Goal: Task Accomplishment & Management: Manage account settings

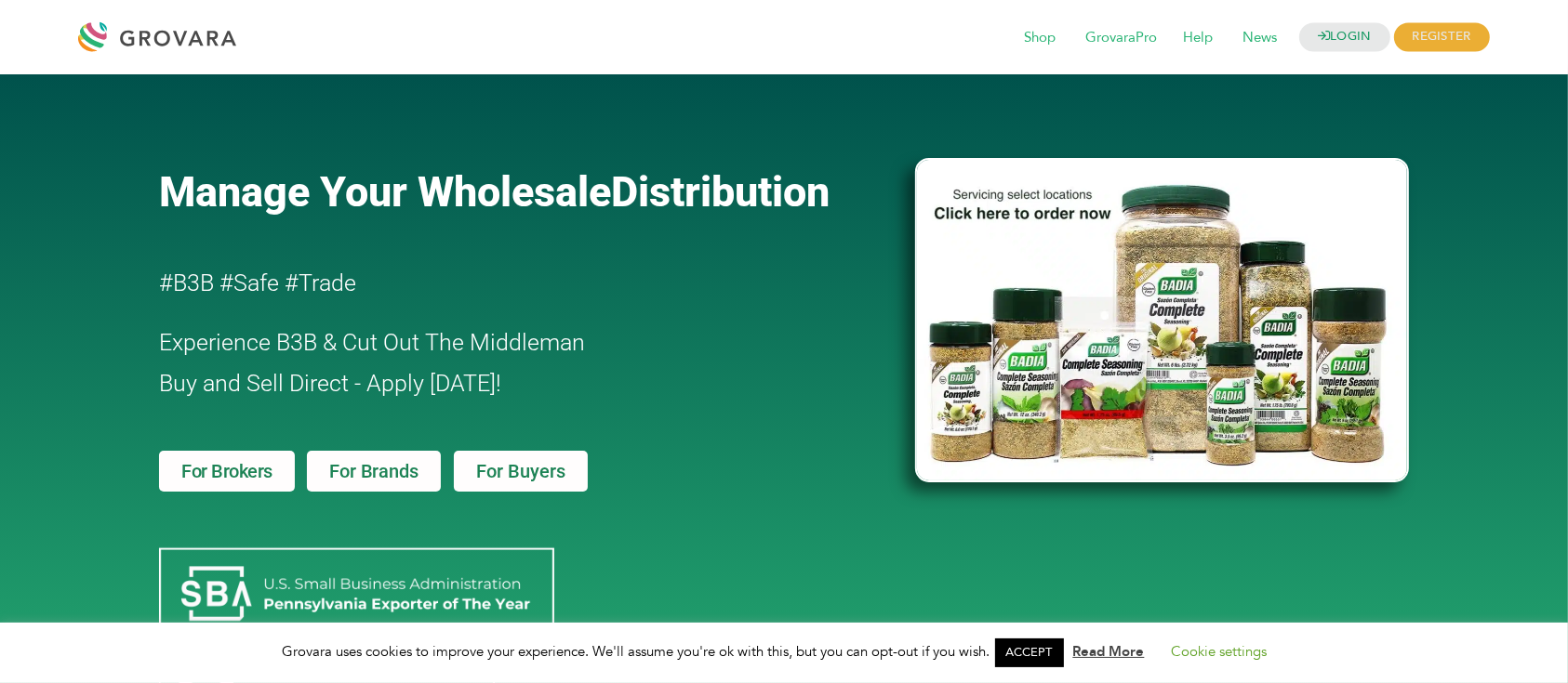
click at [1355, 54] on div "LOGIN REGISTER I'm a Buyer I'm a Brand Shop GrovaraPro Help News" at bounding box center [866, 36] width 1243 height 44
click at [1358, 25] on link "LOGIN" at bounding box center [1344, 37] width 91 height 29
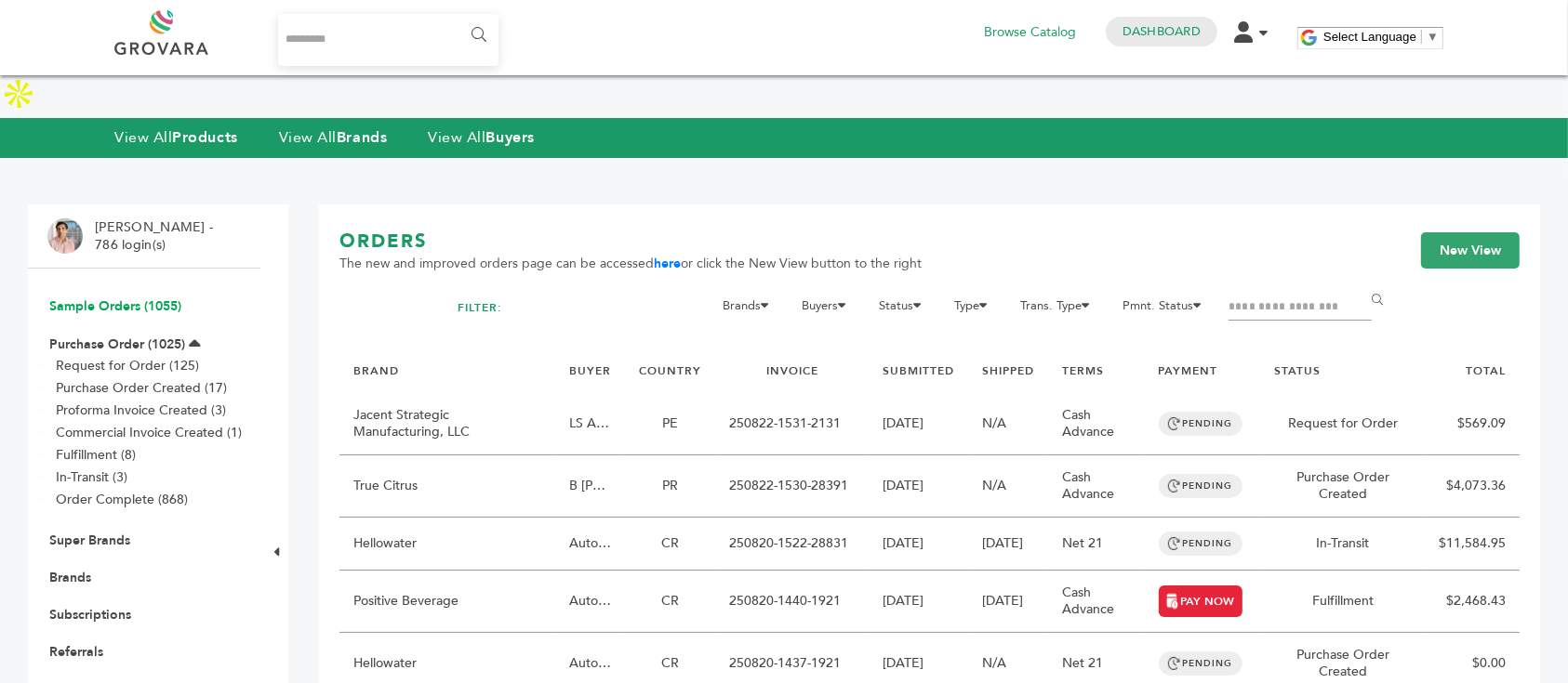
click at [160, 298] on link "Sample Orders (1055)" at bounding box center [115, 307] width 132 height 18
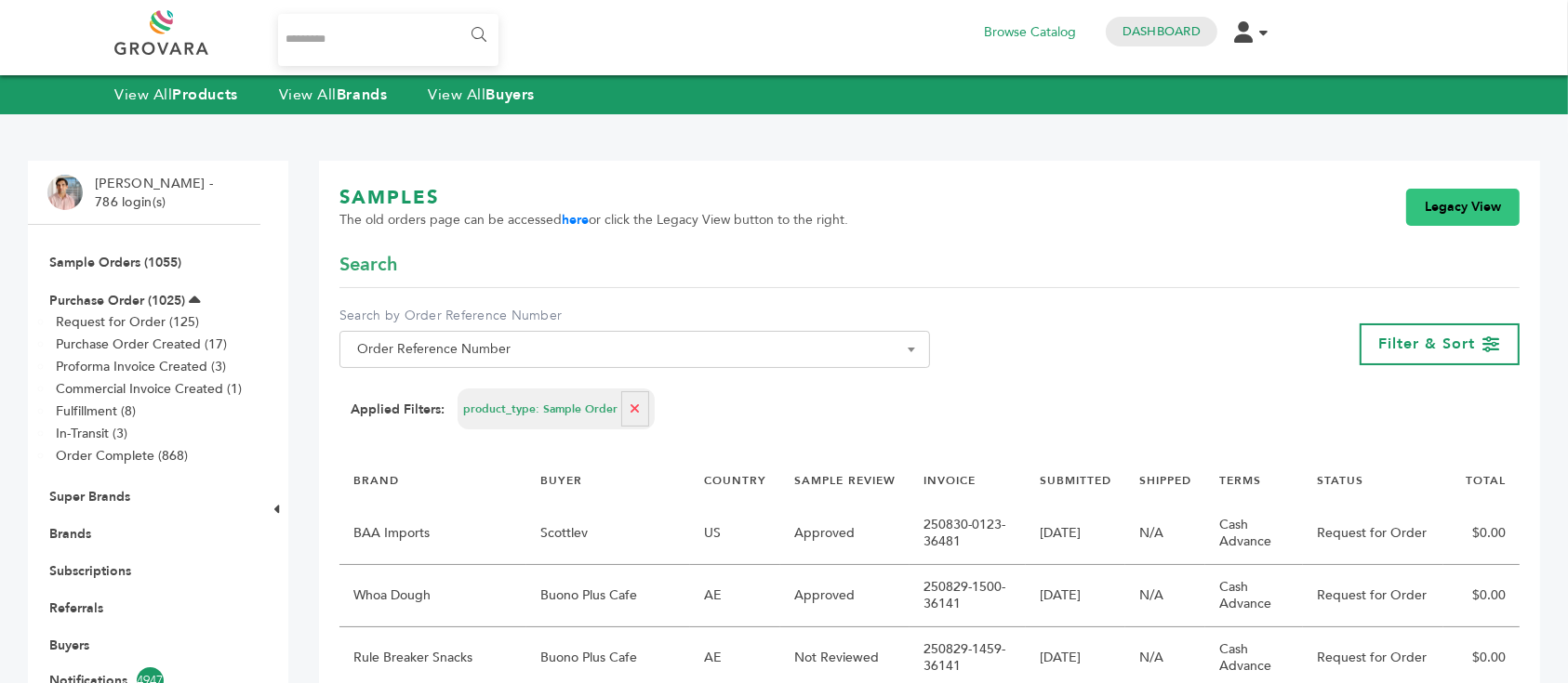
click at [1465, 219] on link "Legacy View" at bounding box center [1462, 208] width 113 height 37
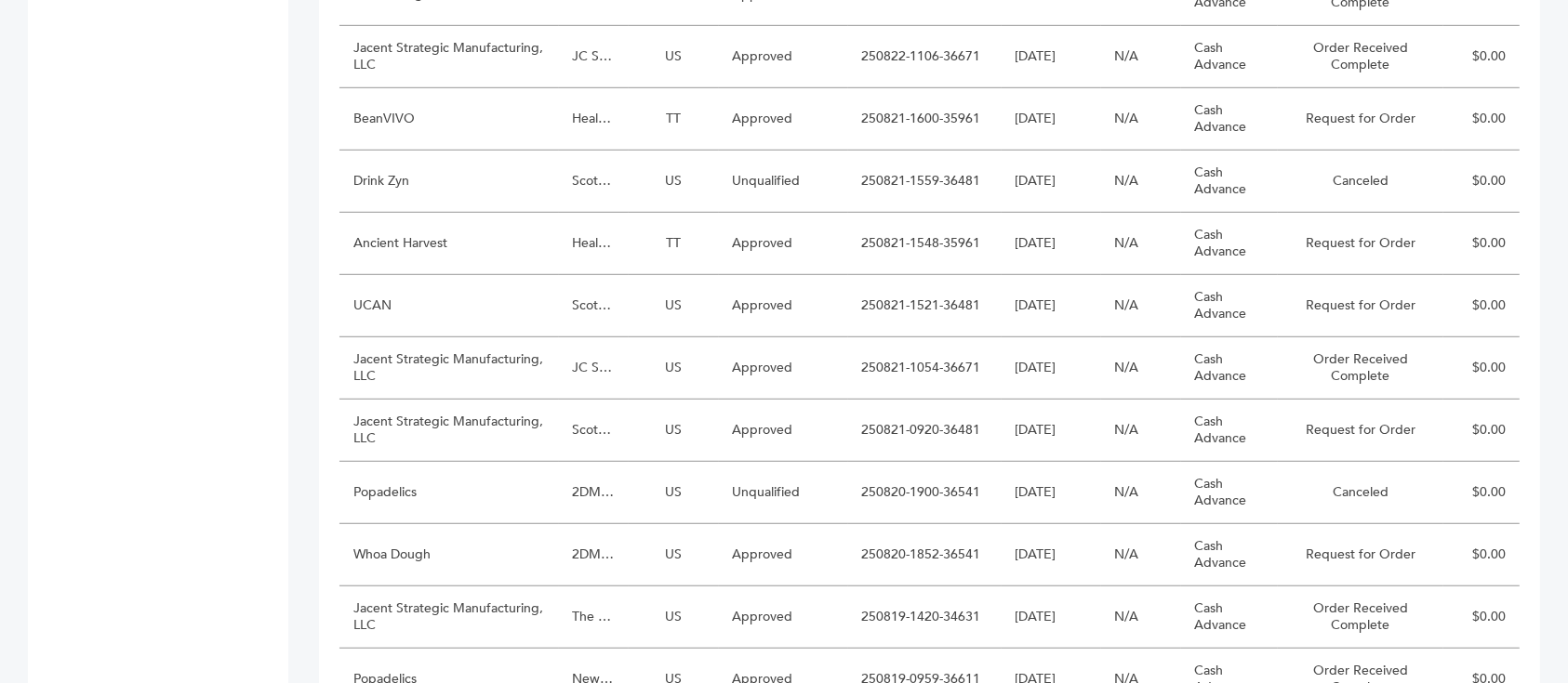
scroll to position [1335, 0]
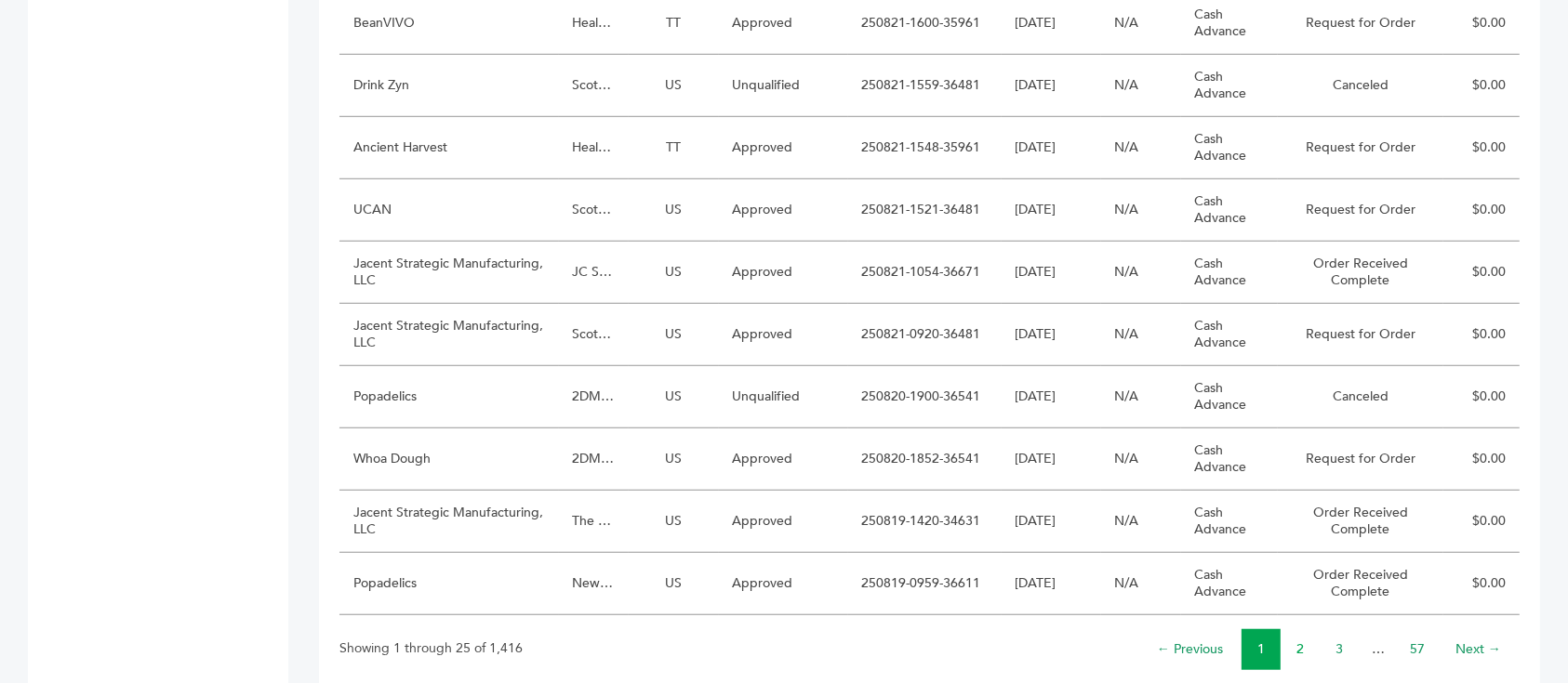
click at [1298, 641] on link "2" at bounding box center [1300, 649] width 8 height 18
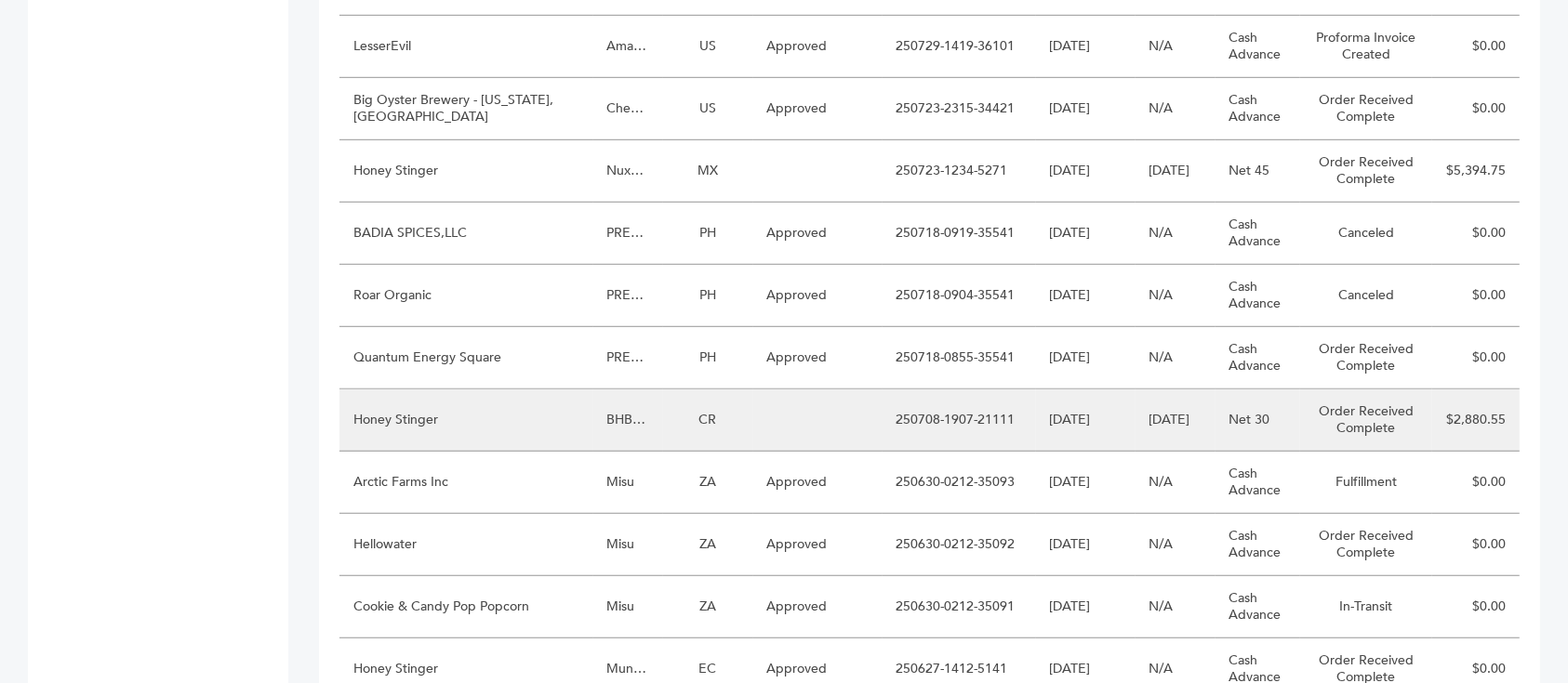
scroll to position [1211, 0]
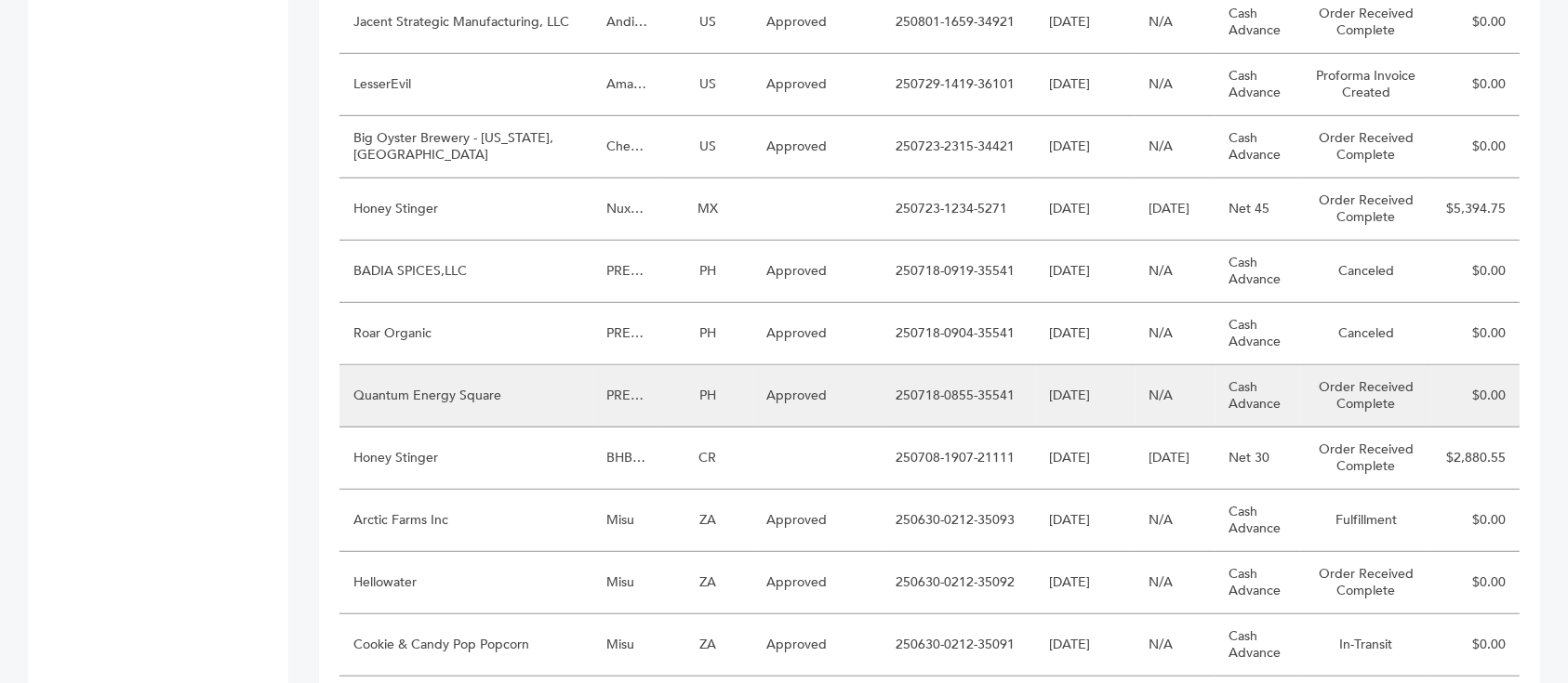
click at [491, 366] on td "Quantum Energy Square" at bounding box center [466, 396] width 254 height 62
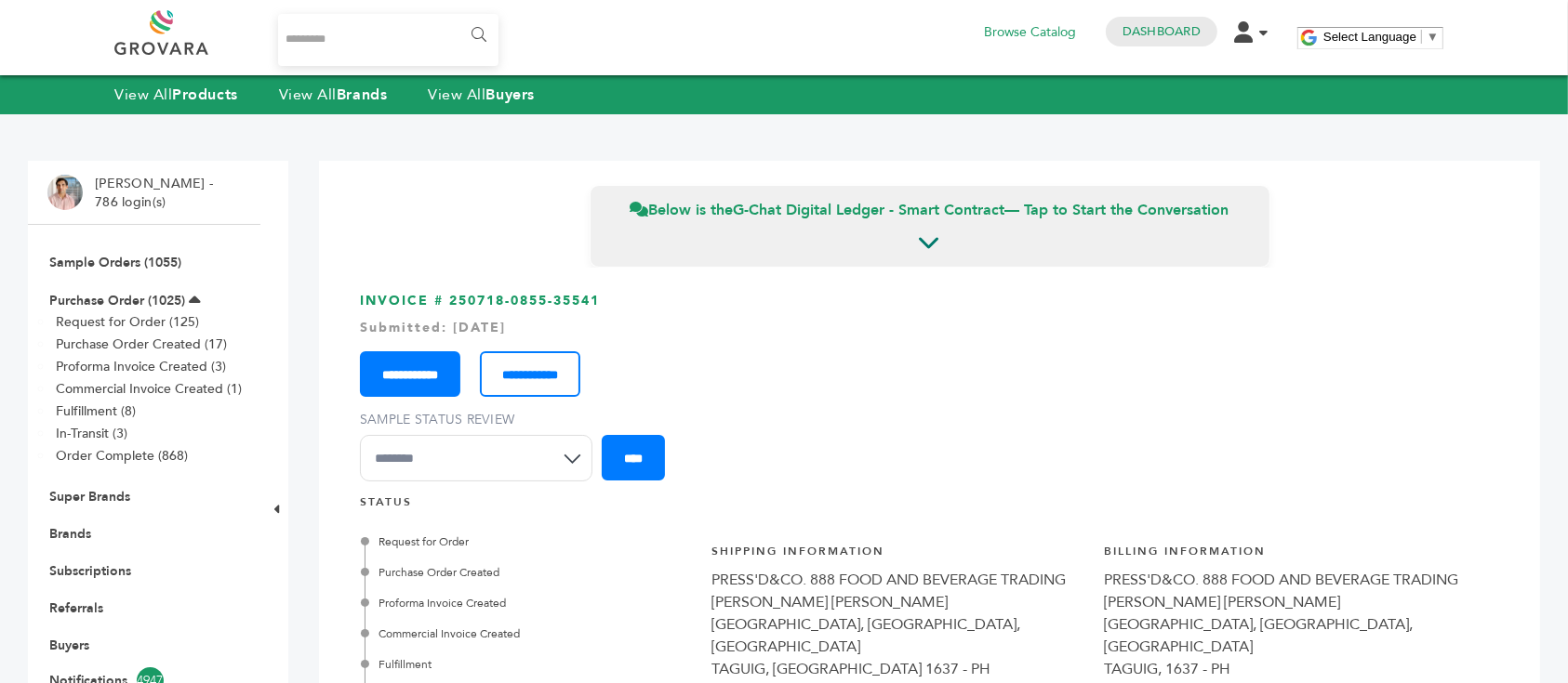
click at [460, 385] on input "**********" at bounding box center [410, 375] width 101 height 45
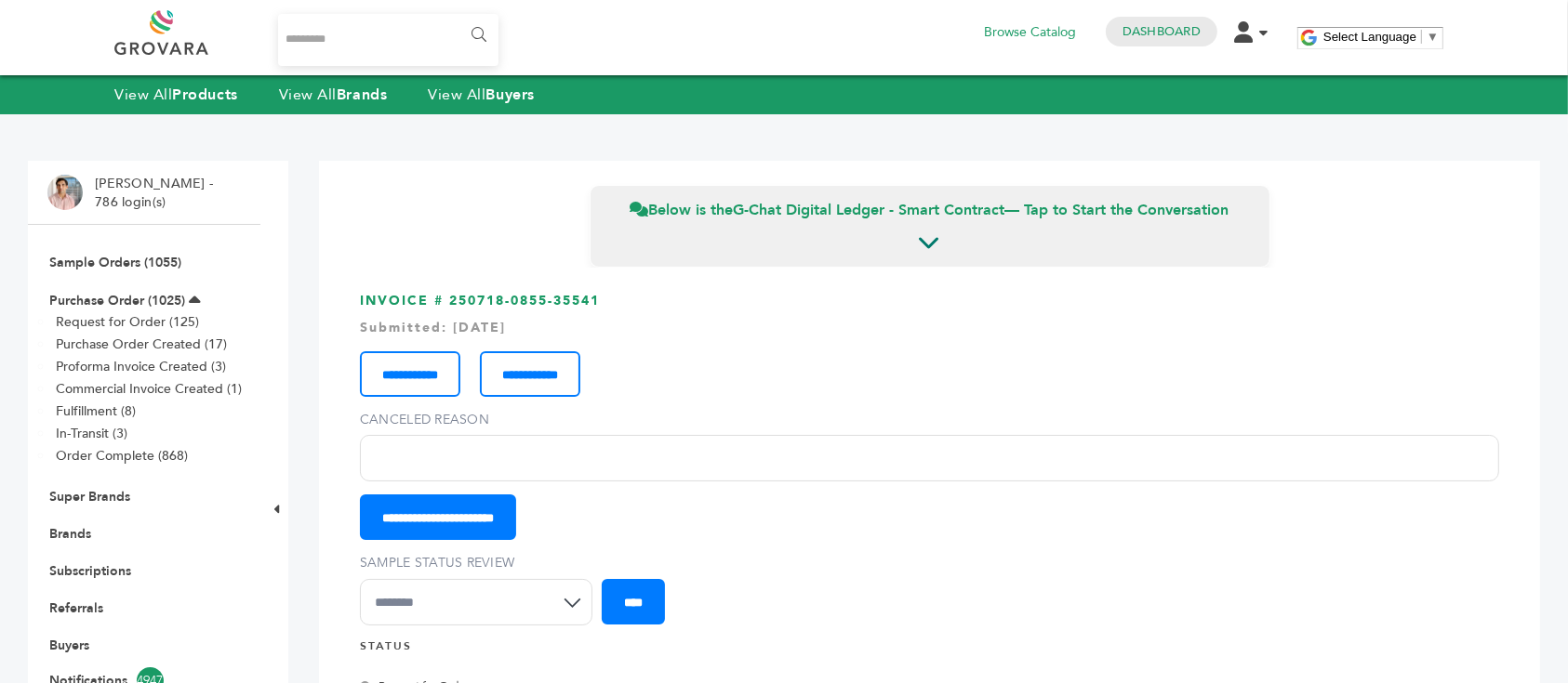
click at [553, 460] on input "Canceled Reason" at bounding box center [929, 458] width 1139 height 46
type input "**********"
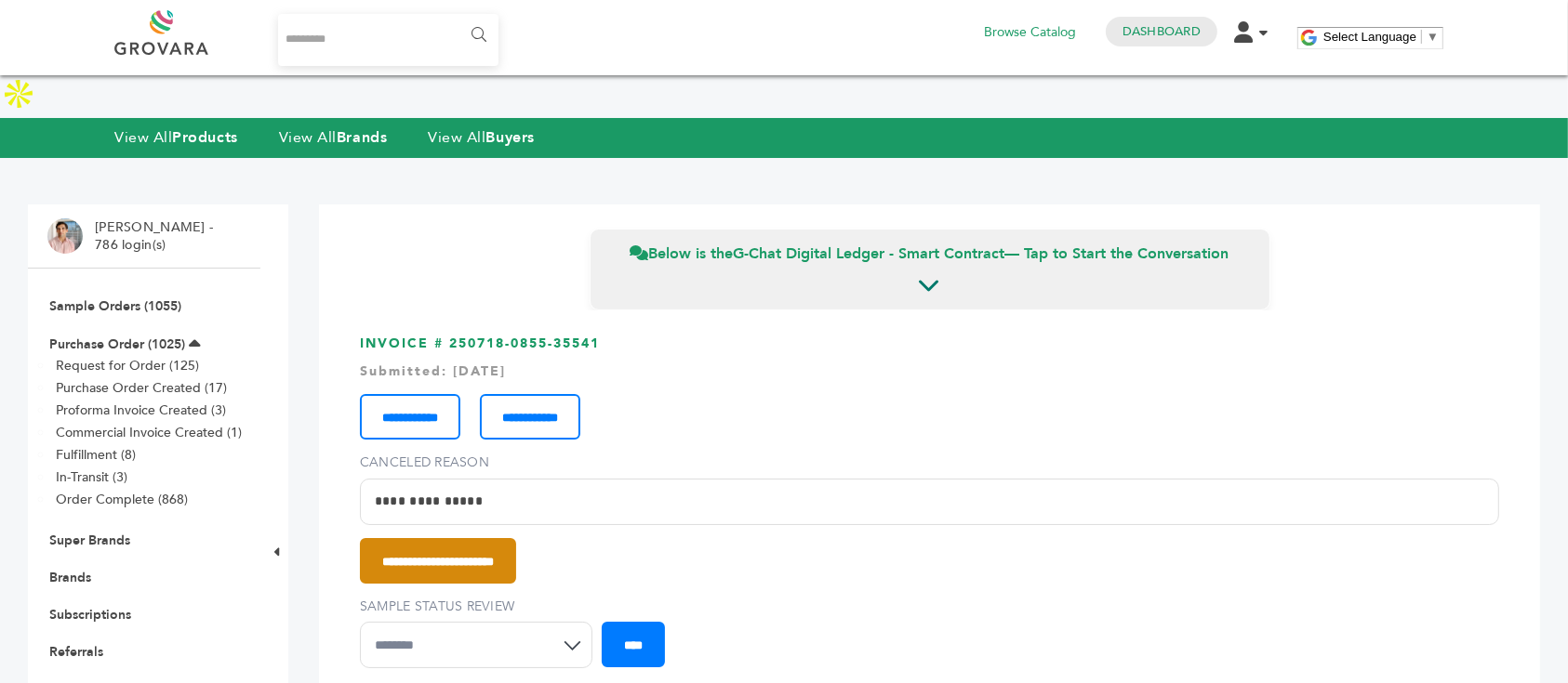
click at [508, 538] on input "**********" at bounding box center [438, 561] width 156 height 45
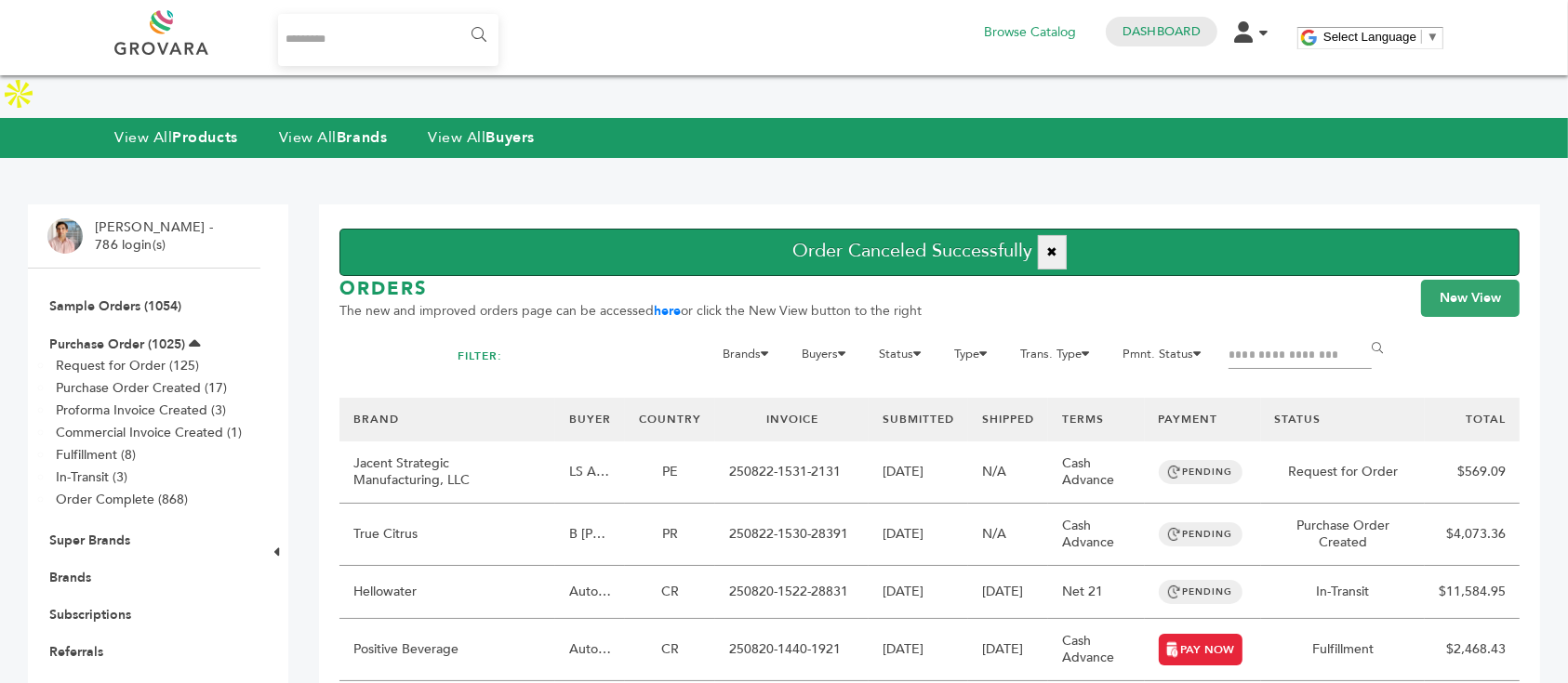
scroll to position [123, 0]
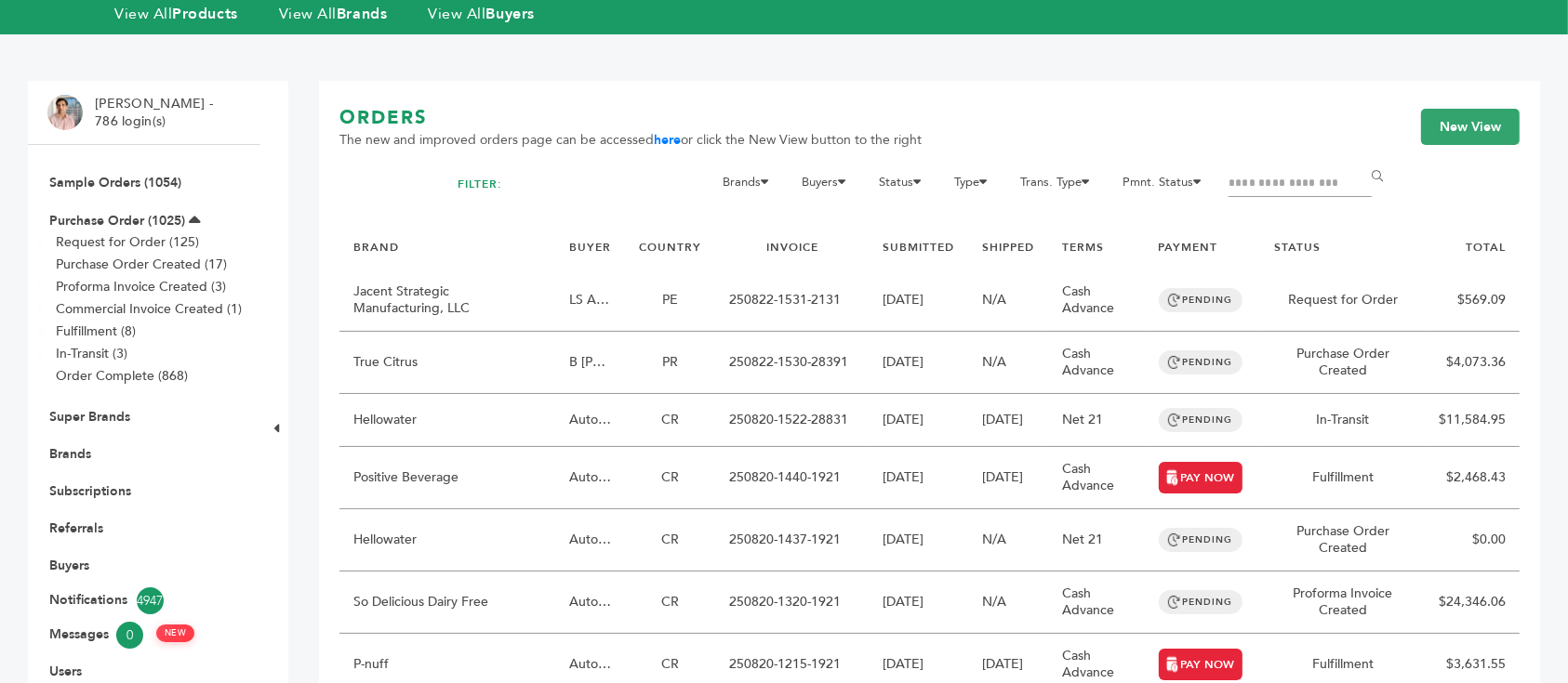
click at [1258, 171] on input "Filter by keywords" at bounding box center [1299, 184] width 143 height 26
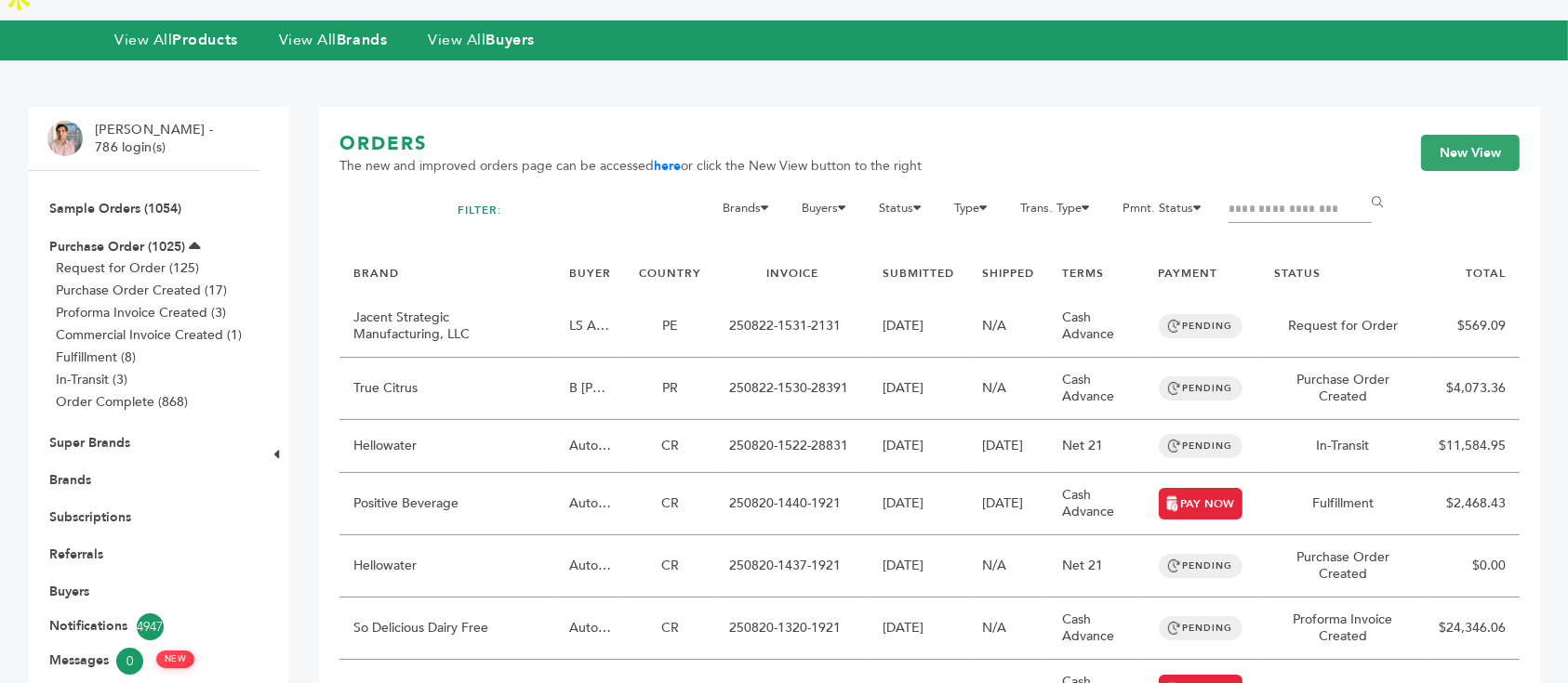
scroll to position [0, 0]
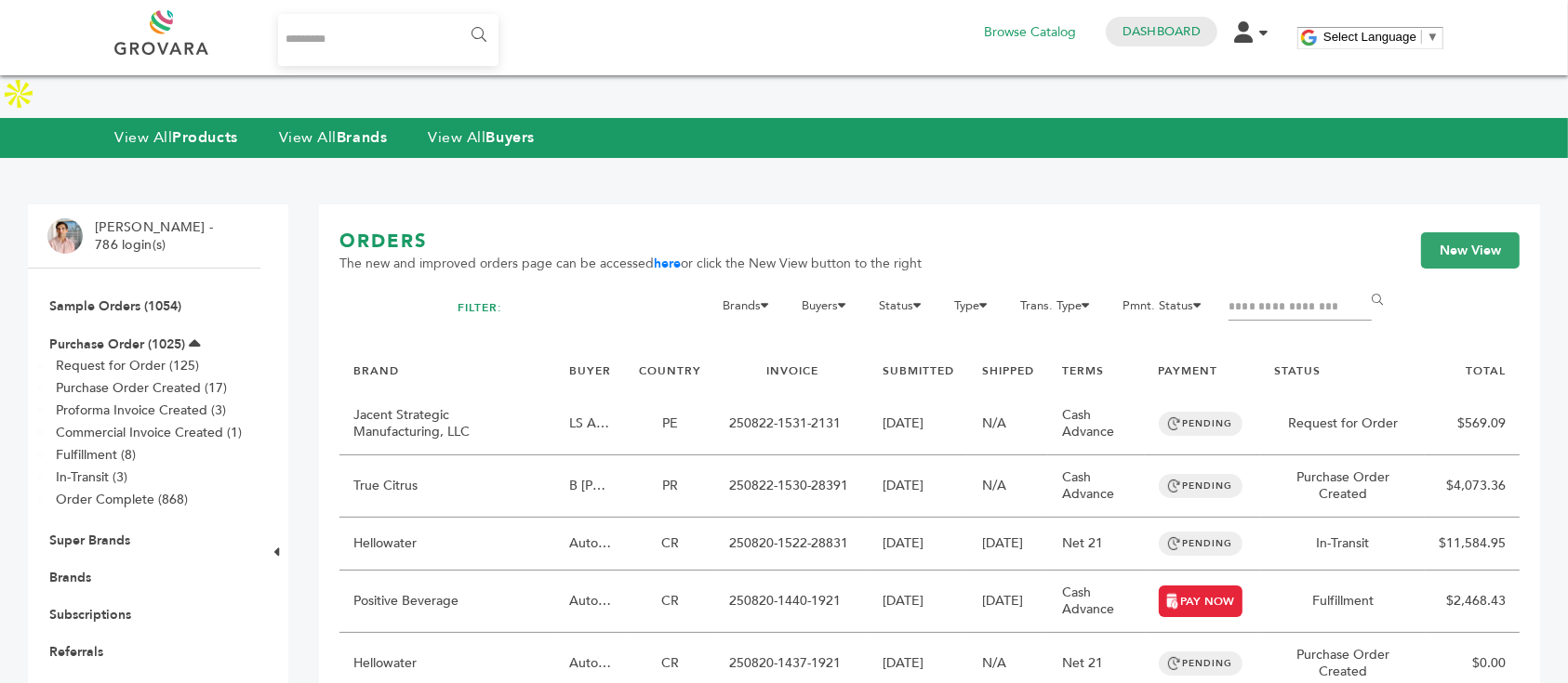
click at [1284, 295] on input "Filter by keywords" at bounding box center [1299, 307] width 143 height 26
click at [77, 681] on link "Buyers" at bounding box center [69, 690] width 40 height 18
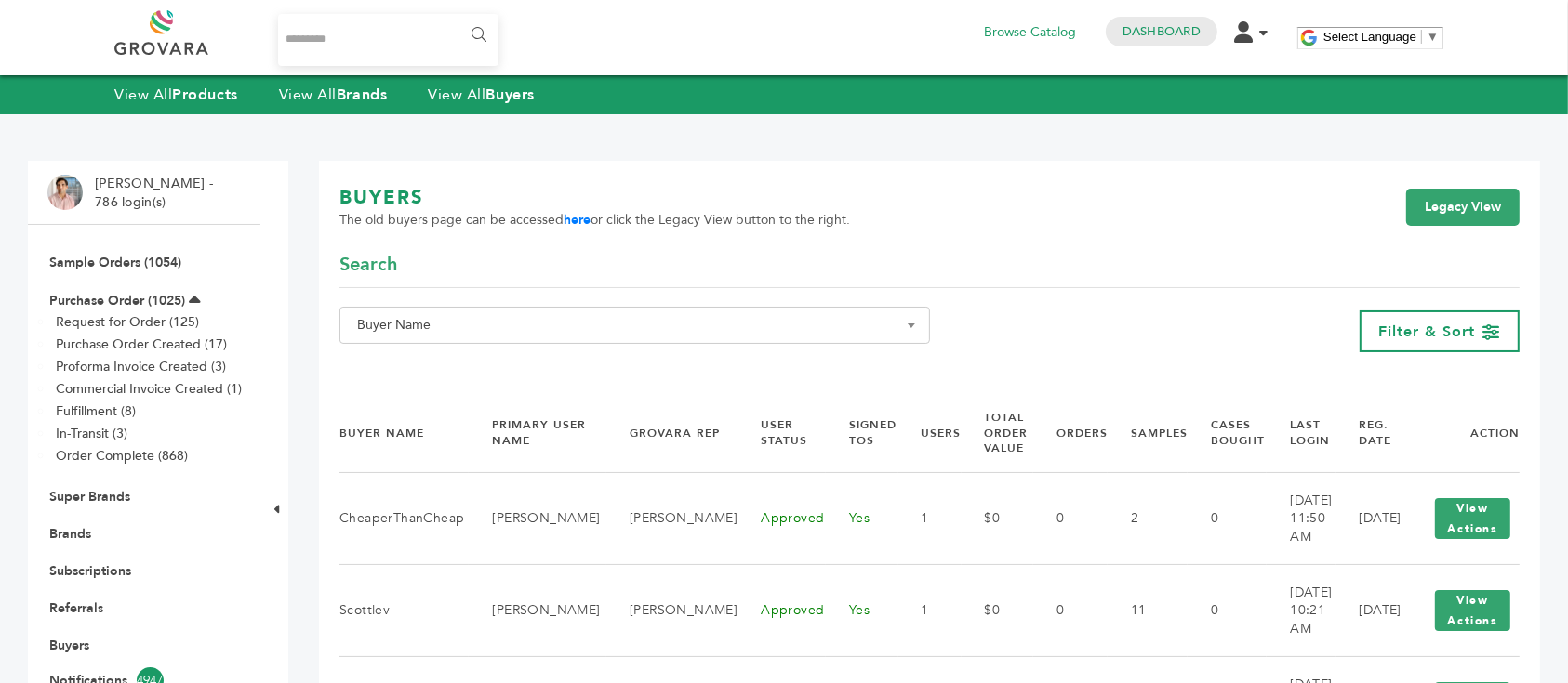
click at [846, 331] on span "Buyer Name" at bounding box center [635, 325] width 570 height 26
click at [688, 369] on input "Search" at bounding box center [635, 360] width 581 height 24
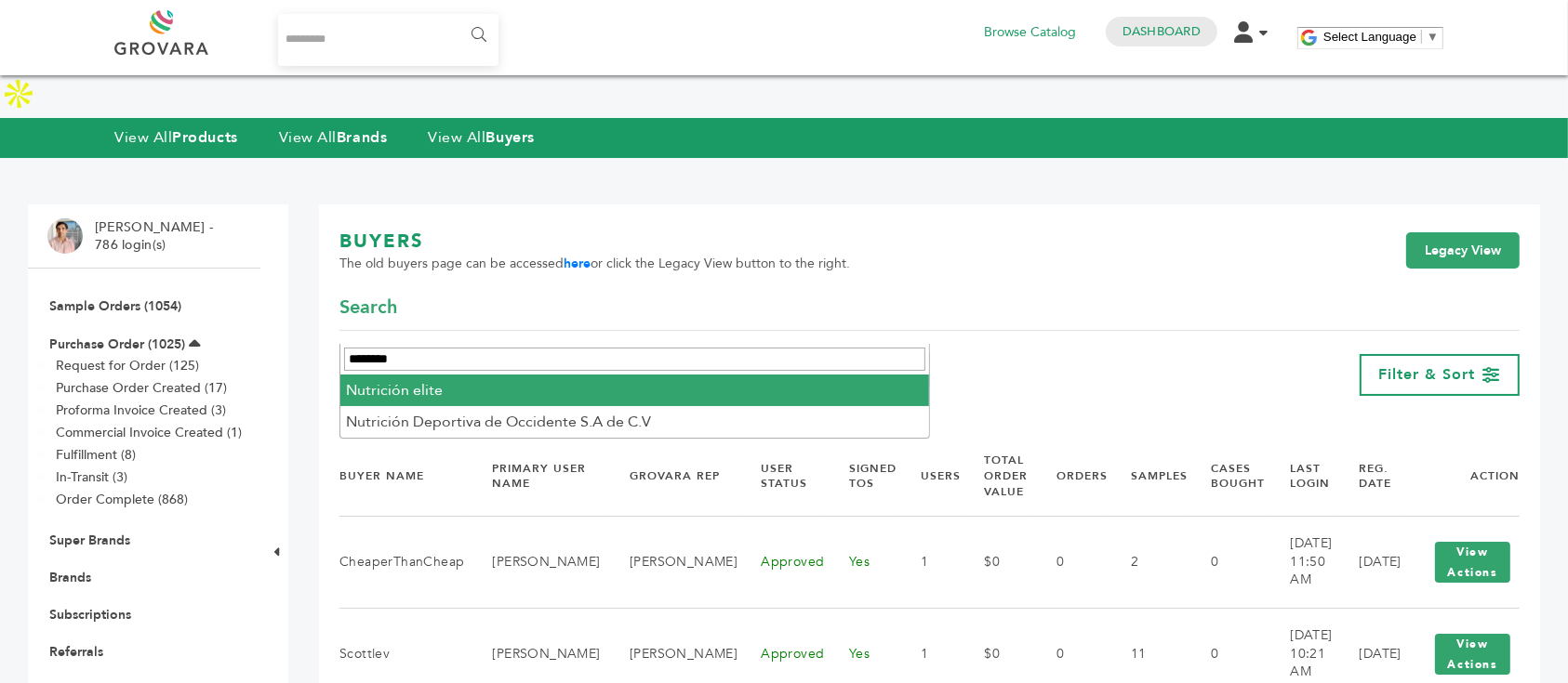
type input "********"
select select "**********"
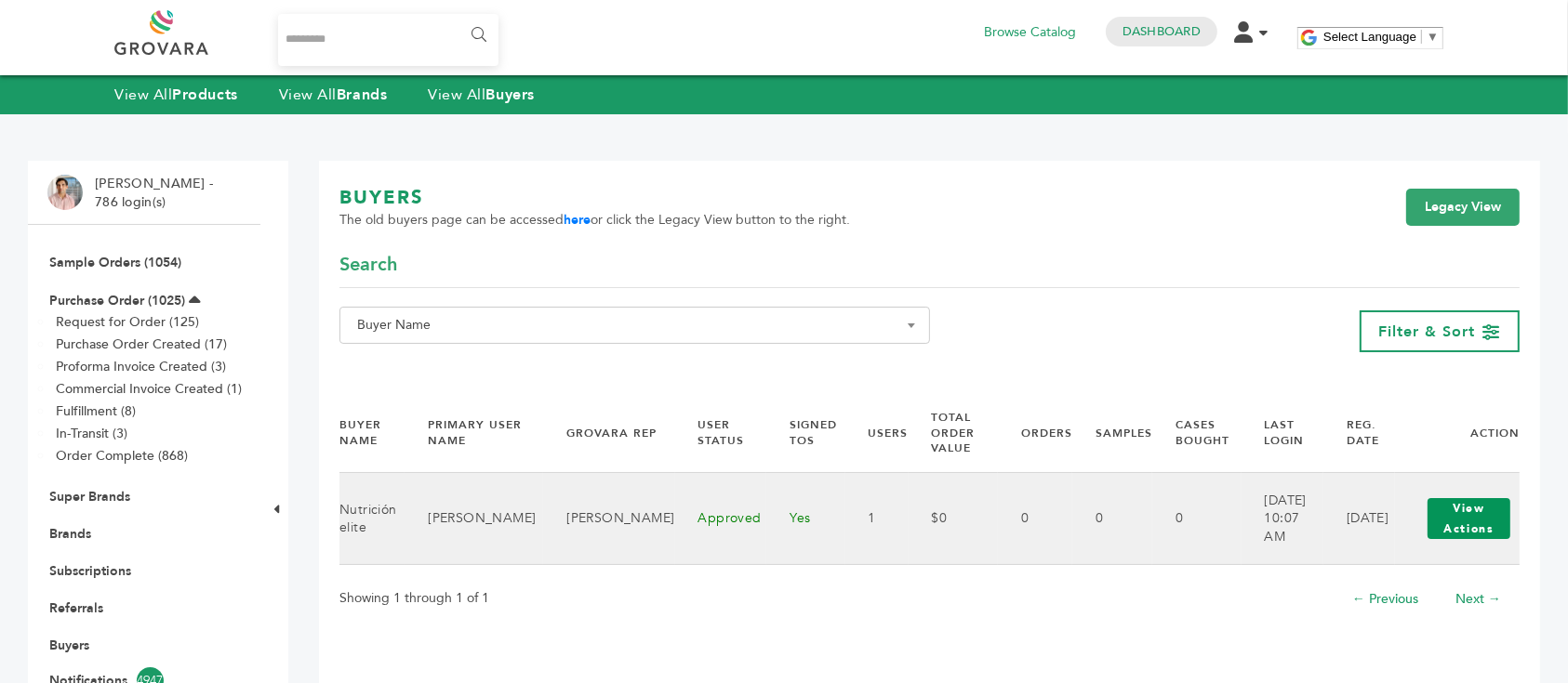
click at [1448, 517] on button "View Actions" at bounding box center [1468, 519] width 83 height 41
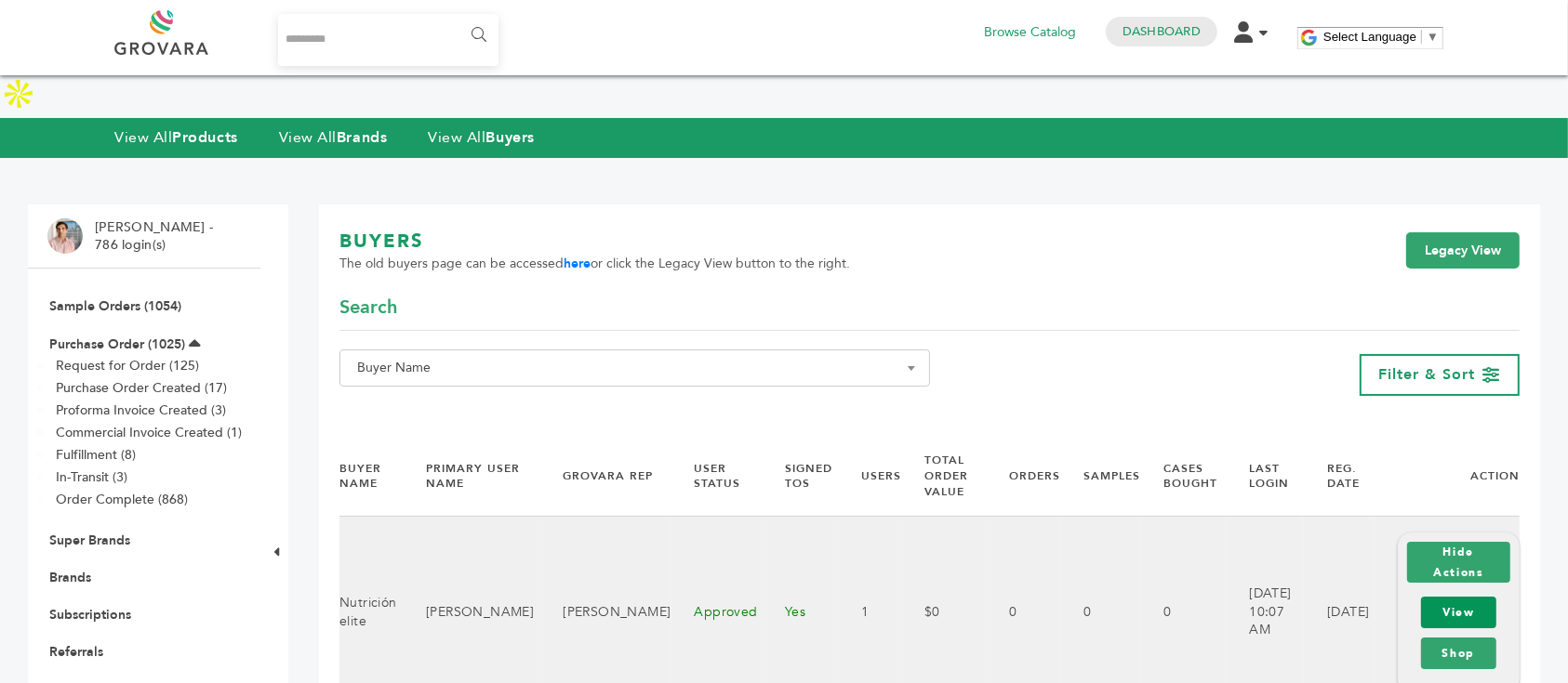
click at [1466, 597] on link "View" at bounding box center [1458, 613] width 75 height 32
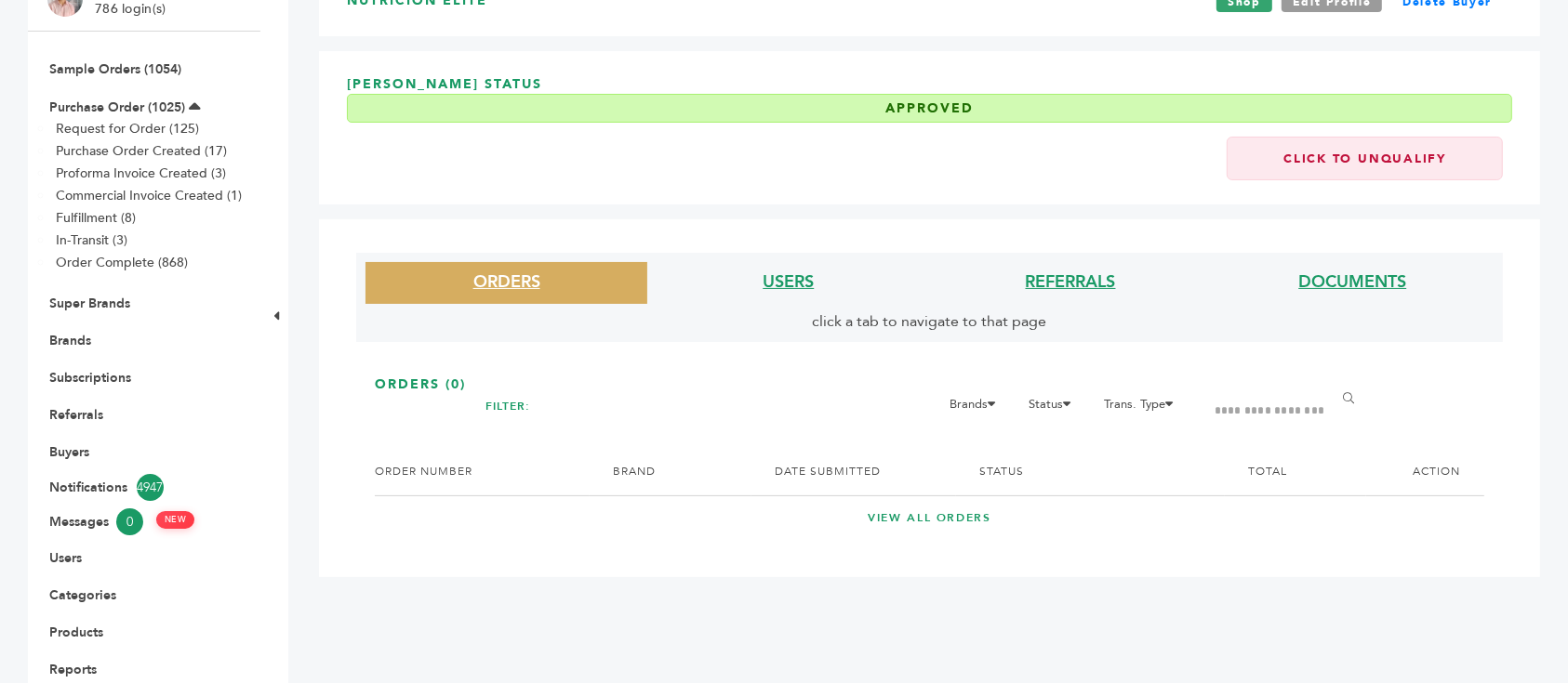
scroll to position [372, 0]
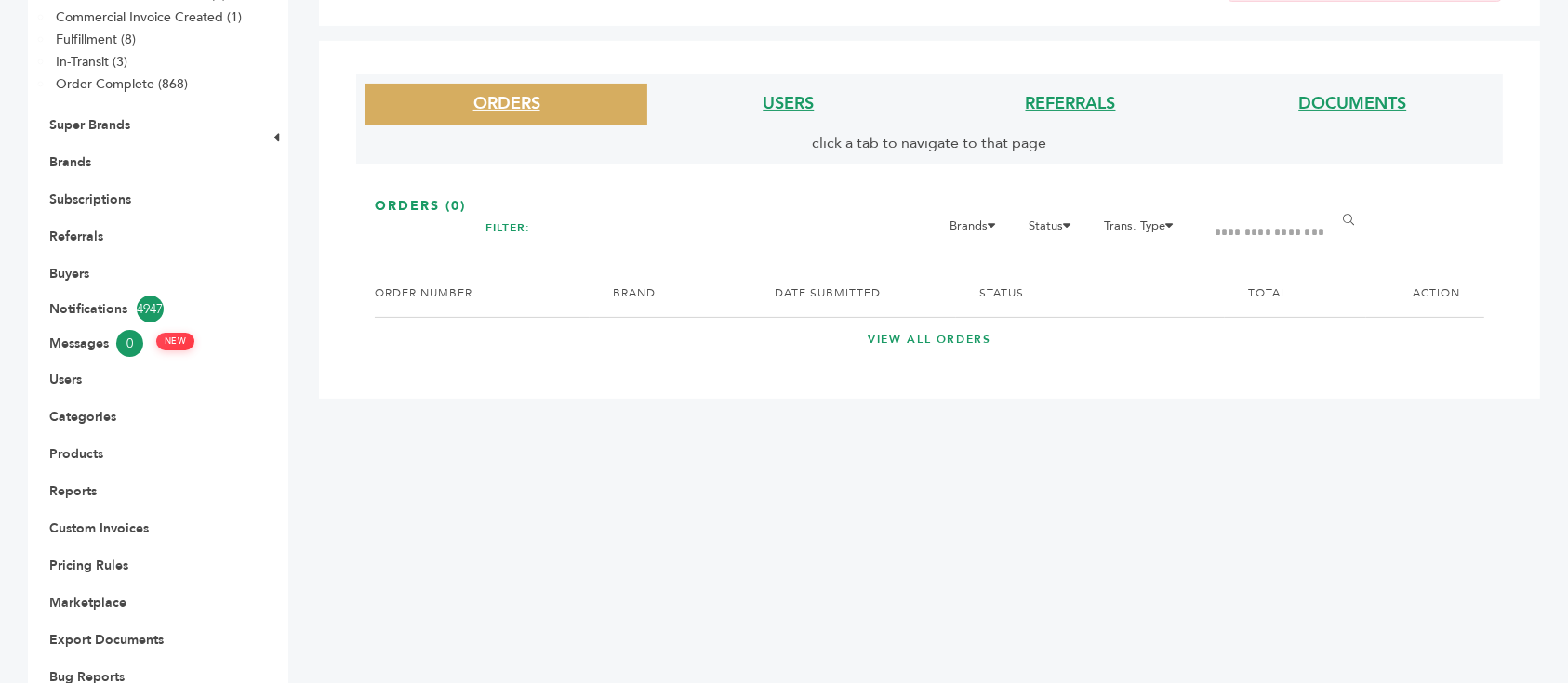
click at [759, 107] on li "USERS" at bounding box center [788, 104] width 282 height 41
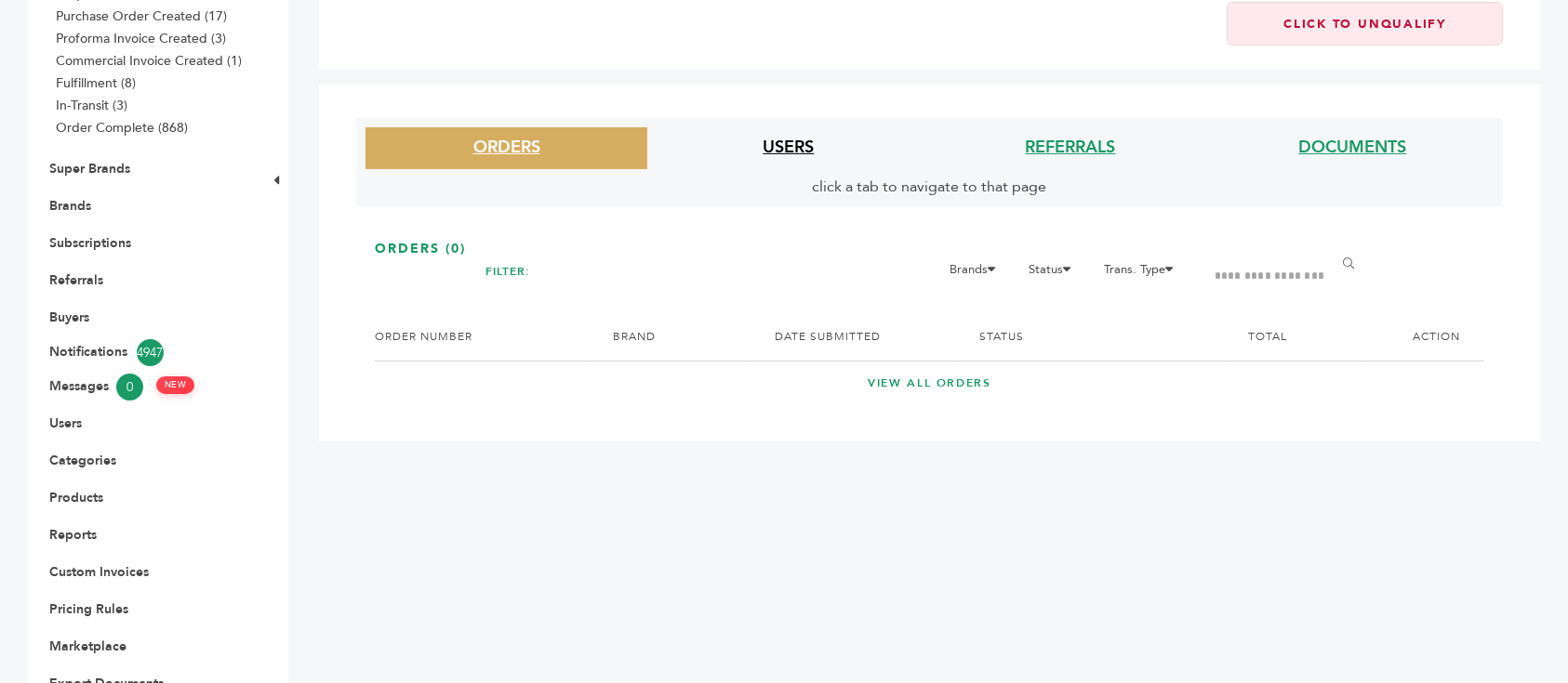
click at [778, 136] on link "USERS" at bounding box center [788, 148] width 51 height 24
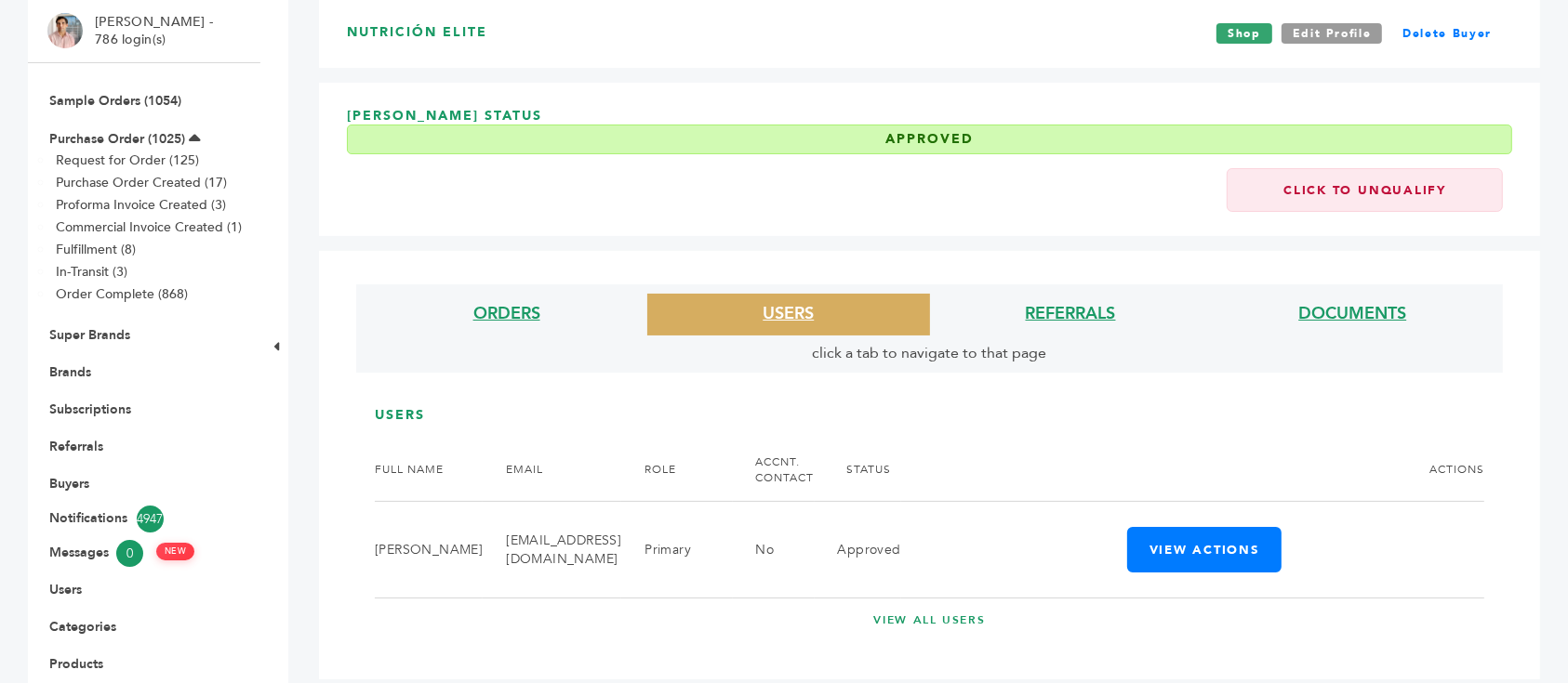
scroll to position [0, 0]
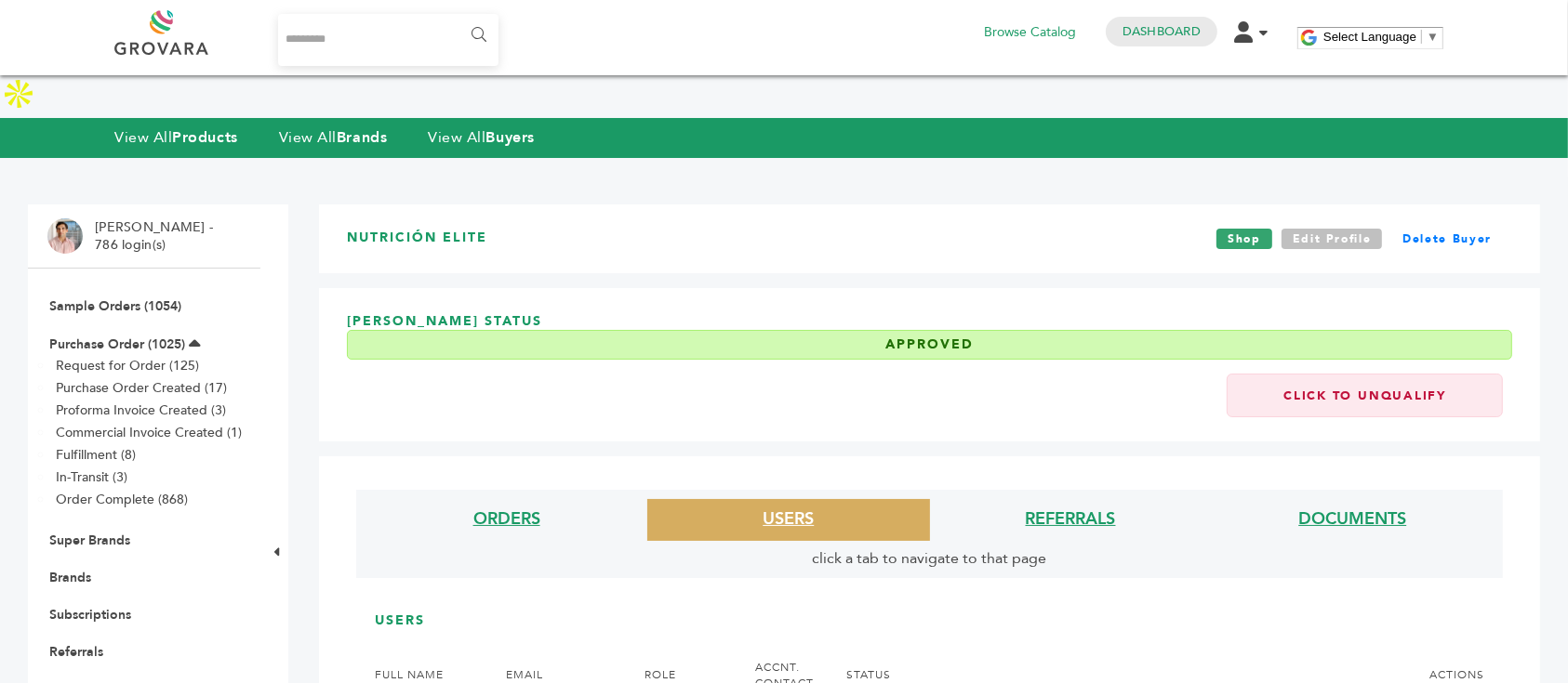
click at [1333, 229] on link "Edit Profile" at bounding box center [1331, 239] width 102 height 21
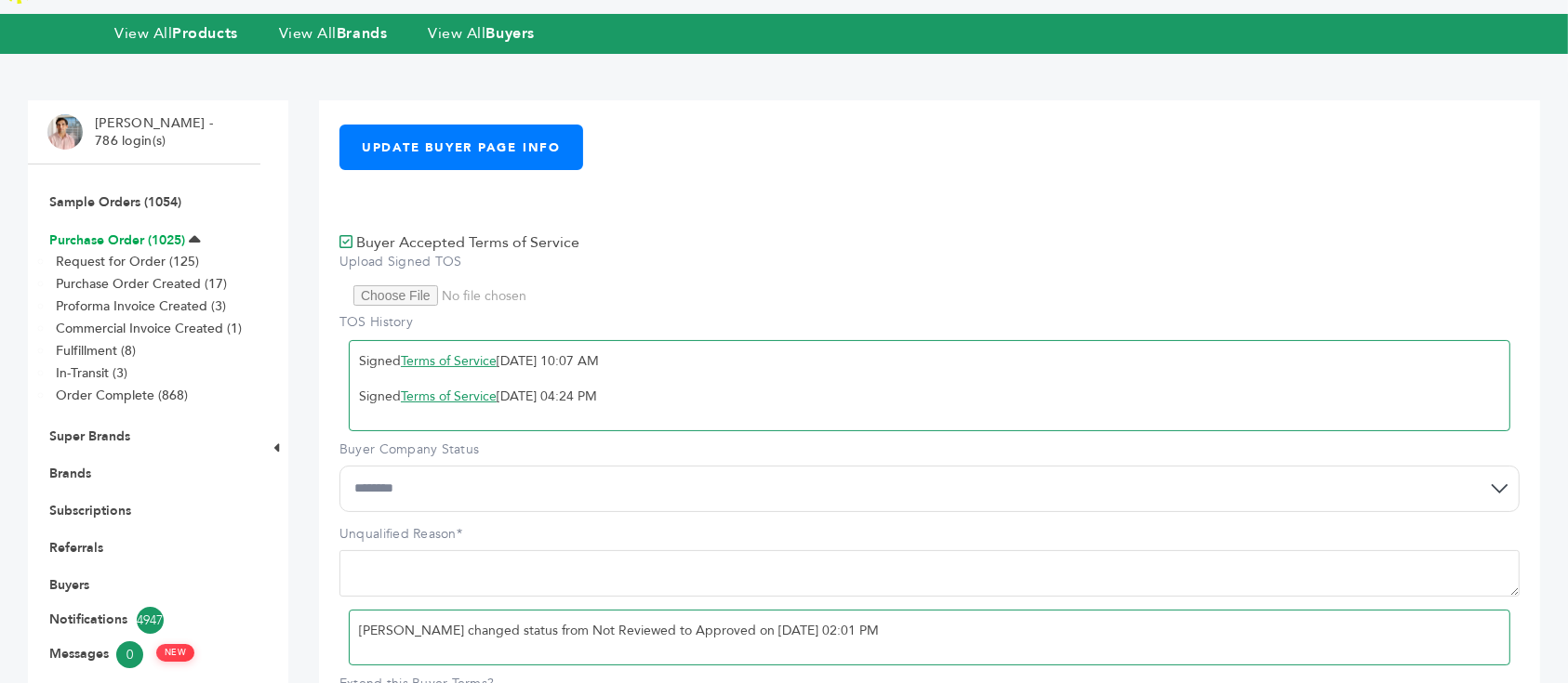
scroll to position [102, 0]
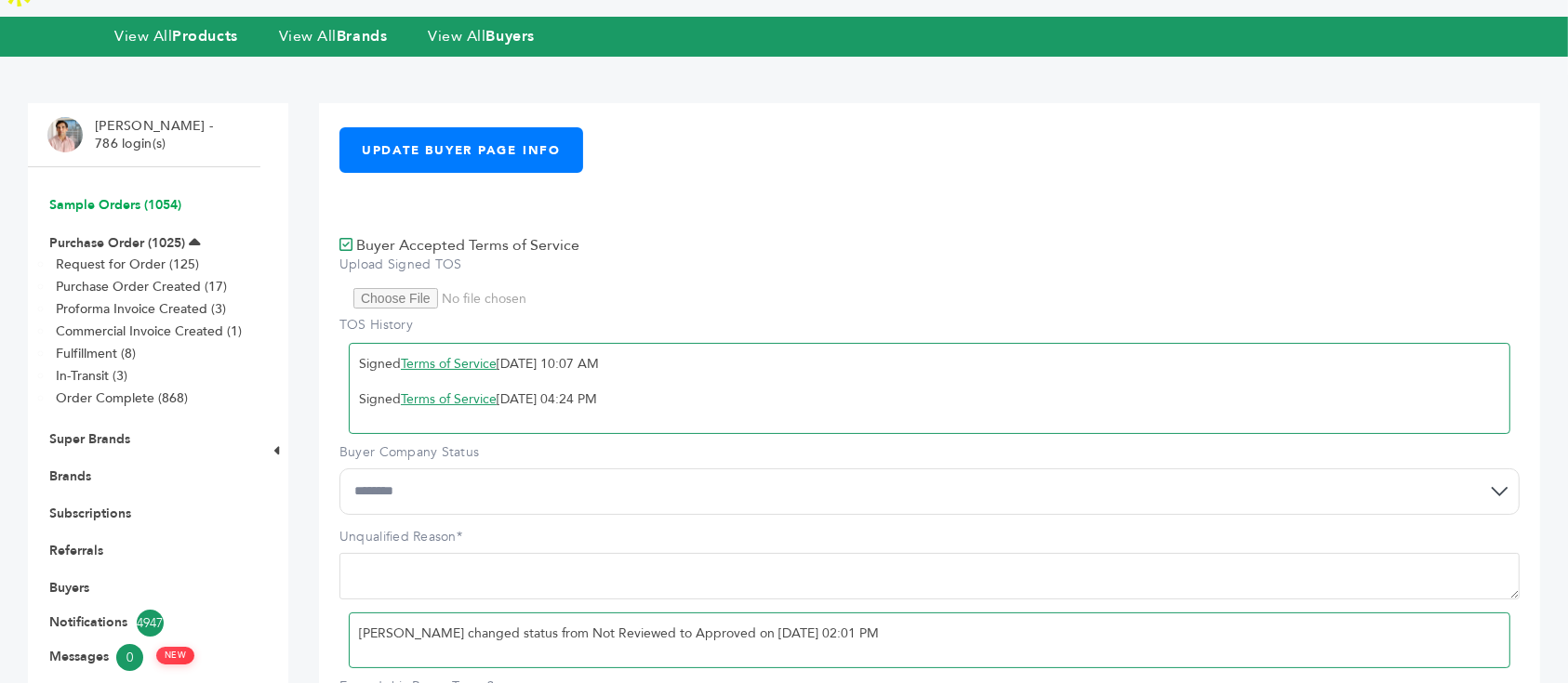
click at [131, 196] on link "Sample Orders (1054)" at bounding box center [115, 205] width 132 height 18
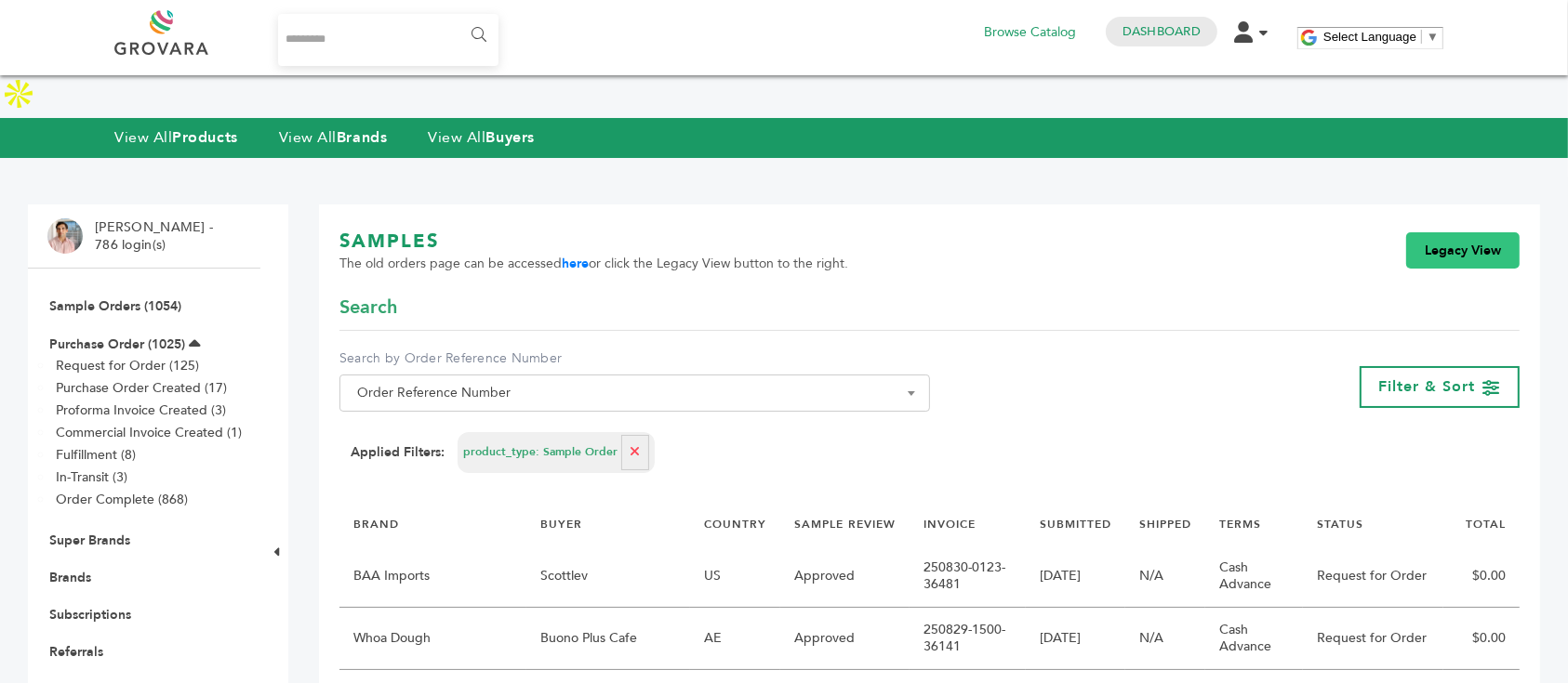
click at [1464, 233] on link "Legacy View" at bounding box center [1462, 251] width 113 height 37
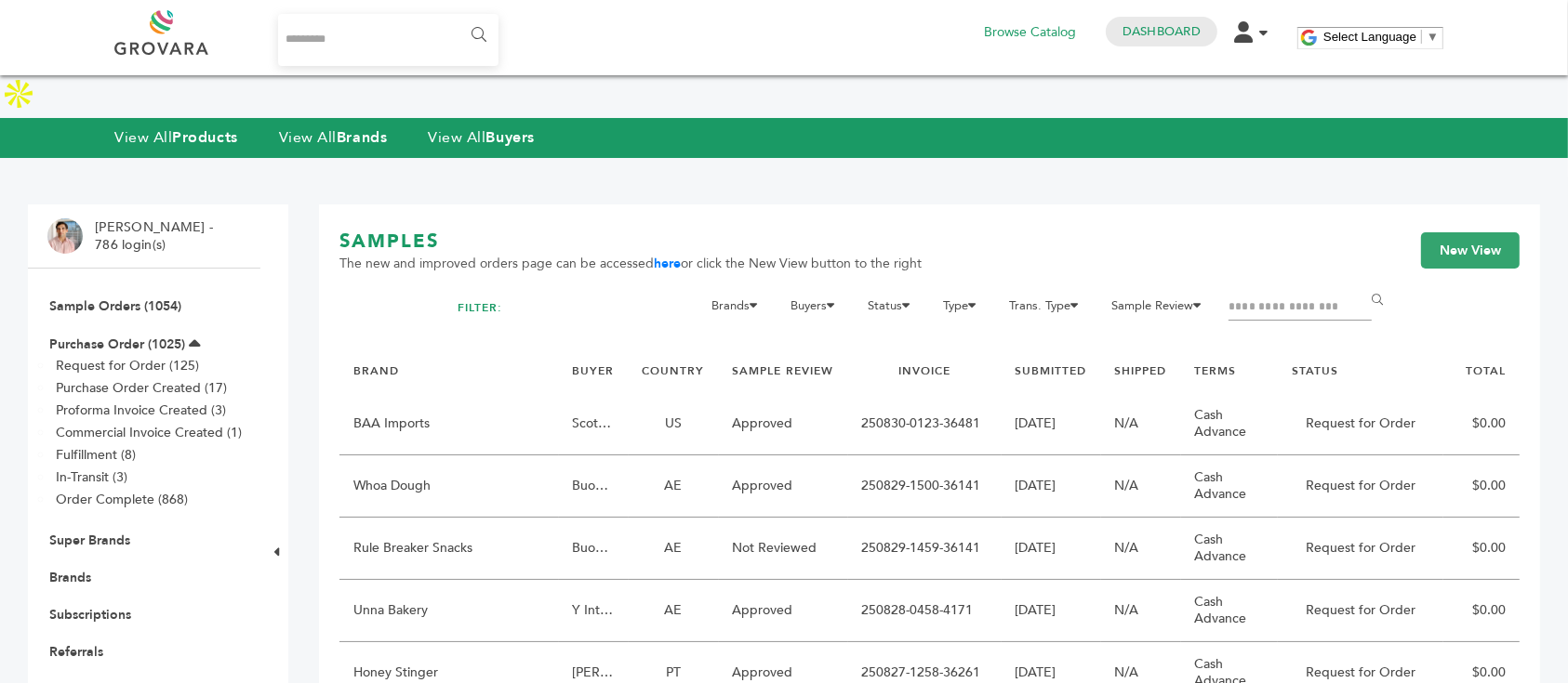
click at [1261, 295] on input "Filter by keywords" at bounding box center [1299, 307] width 143 height 26
type input "**********"
click at [1359, 283] on input "******" at bounding box center [1380, 302] width 41 height 37
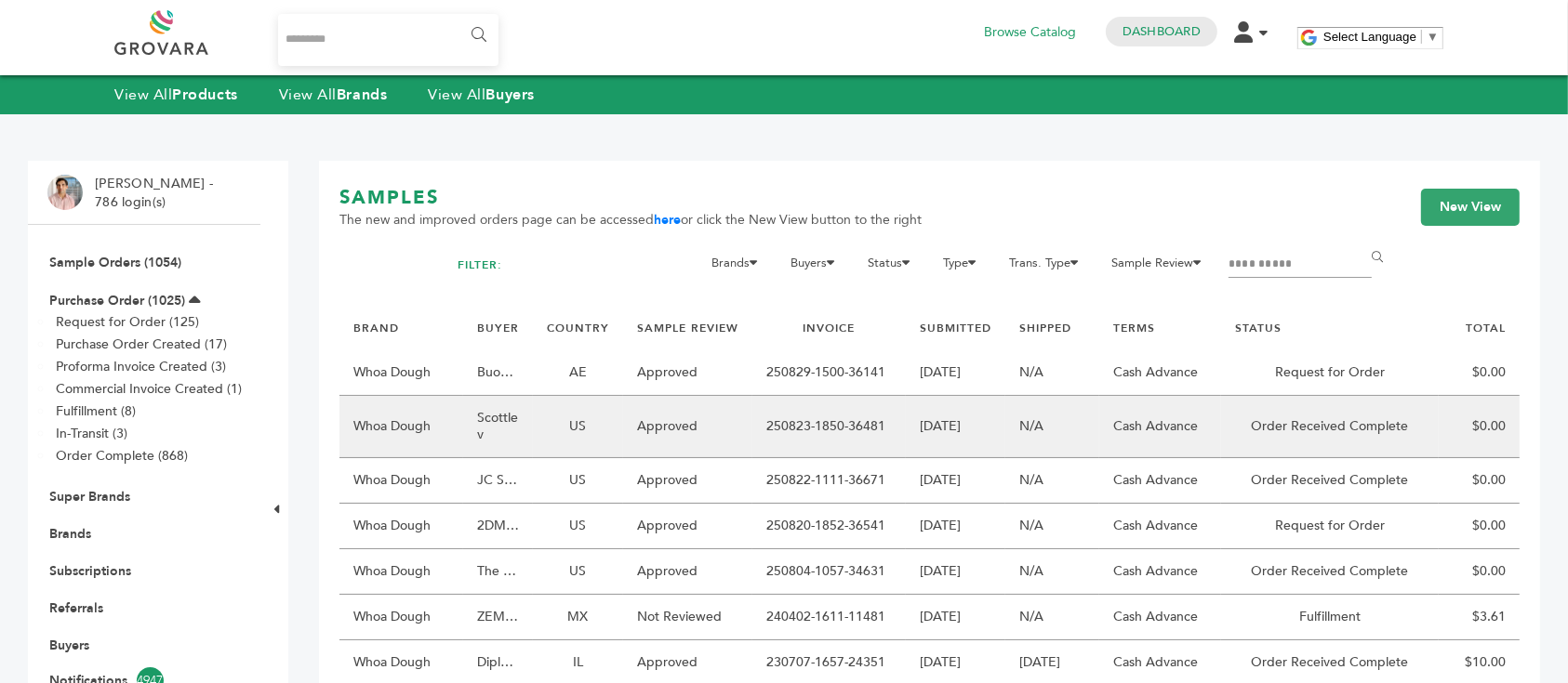
scroll to position [115, 0]
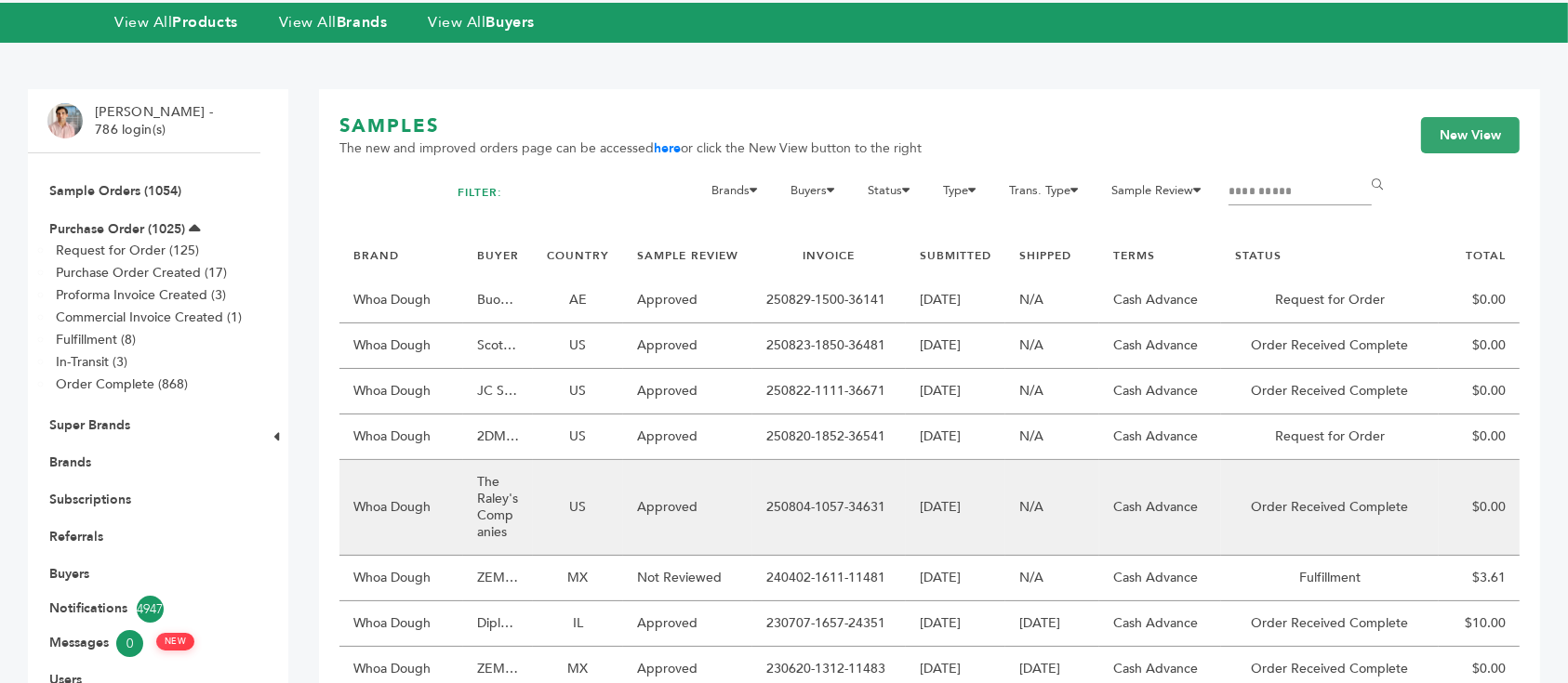
click at [499, 460] on td "The Raley's Companies" at bounding box center [498, 508] width 70 height 96
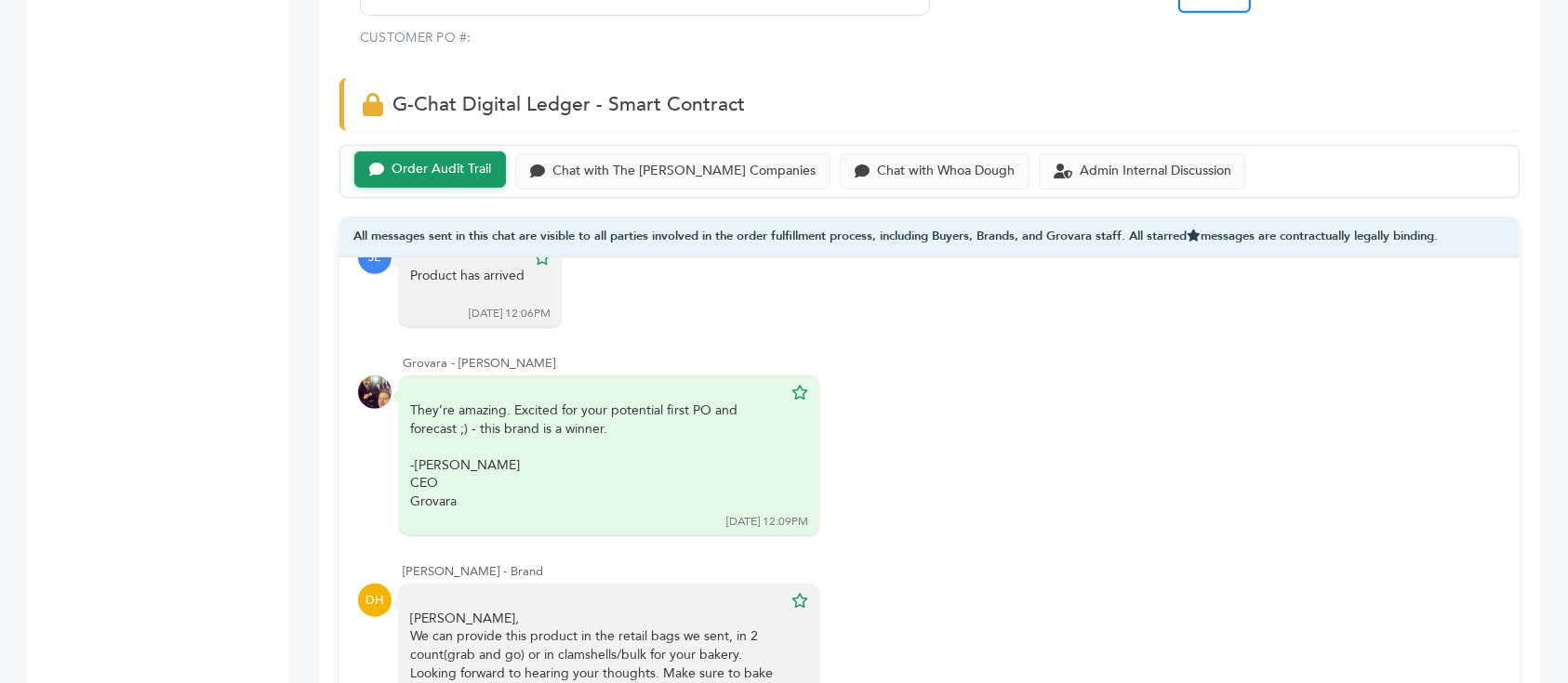
scroll to position [1363, 0]
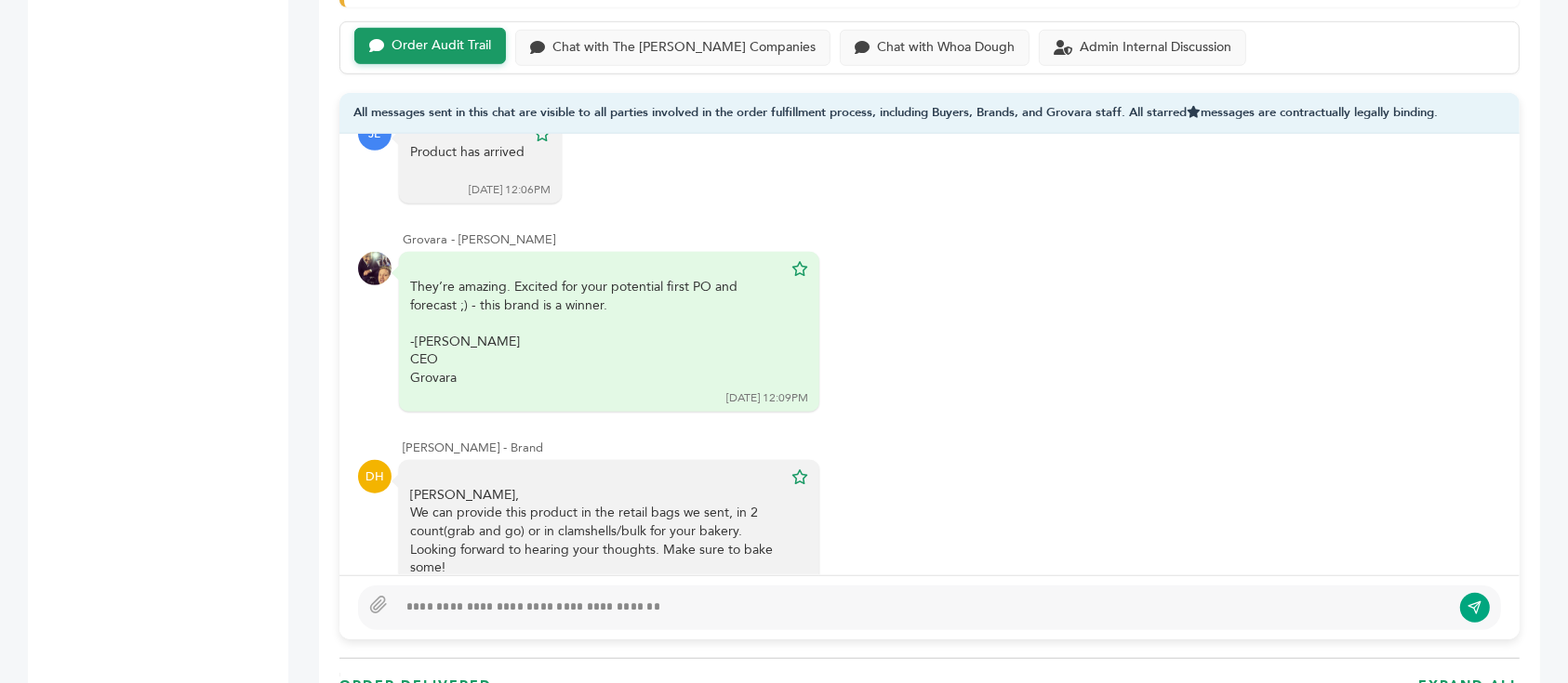
click at [960, 460] on div "[PERSON_NAME], We can provide this product in the retail bags we sent, in 2 cou…" at bounding box center [928, 531] width 1142 height 143
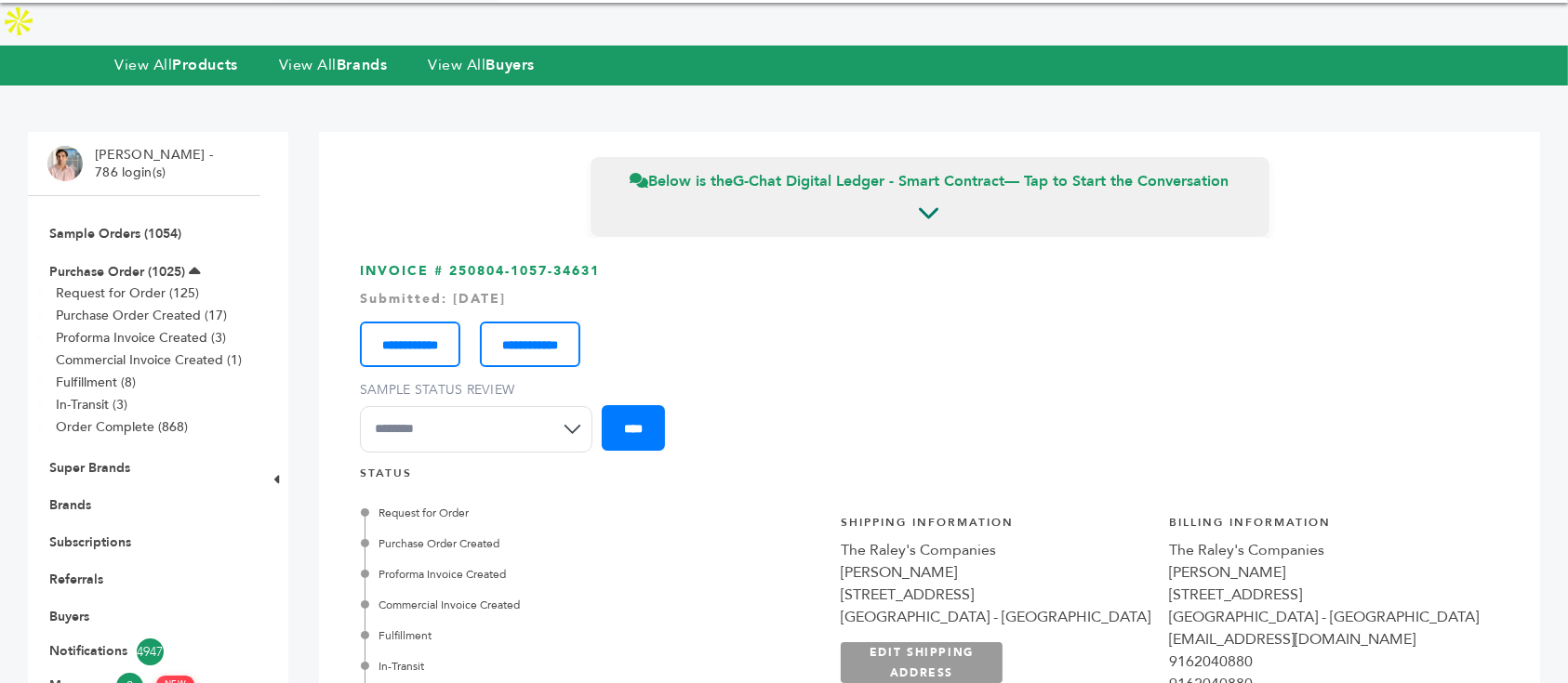
scroll to position [0, 0]
